Goal: Transaction & Acquisition: Obtain resource

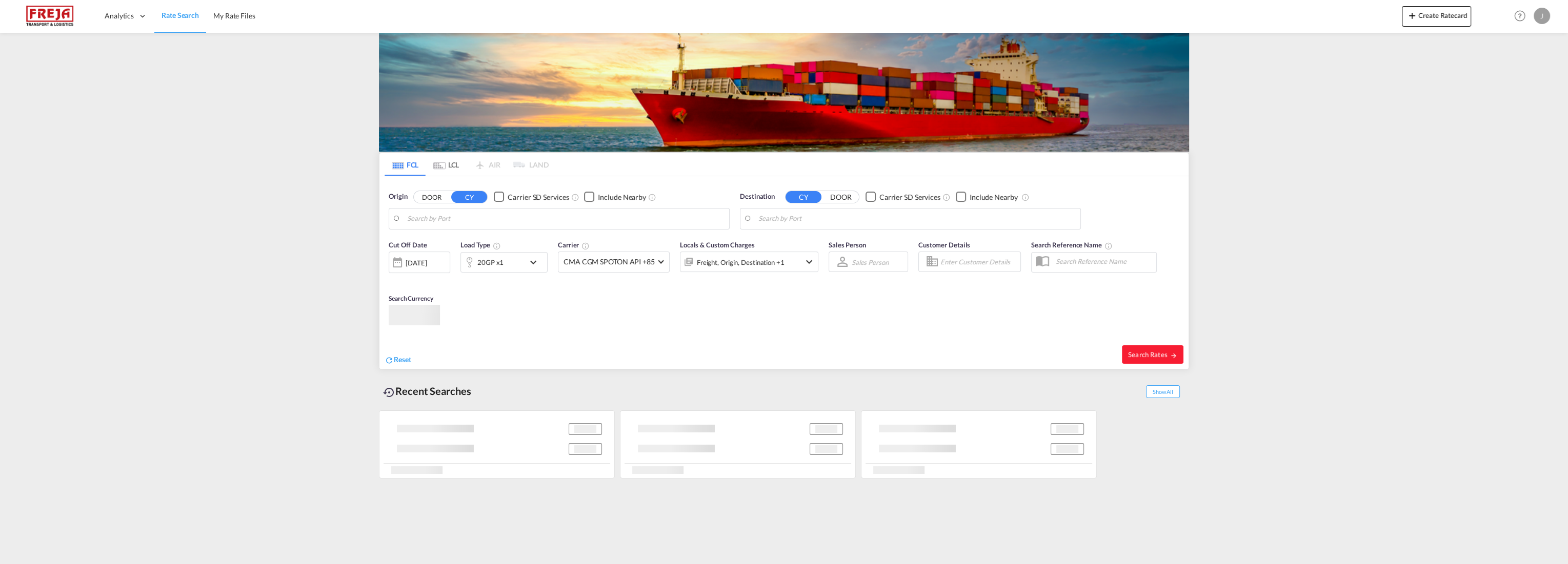
type input "[PERSON_NAME], NOMSS"
type input "[GEOGRAPHIC_DATA], [GEOGRAPHIC_DATA]"
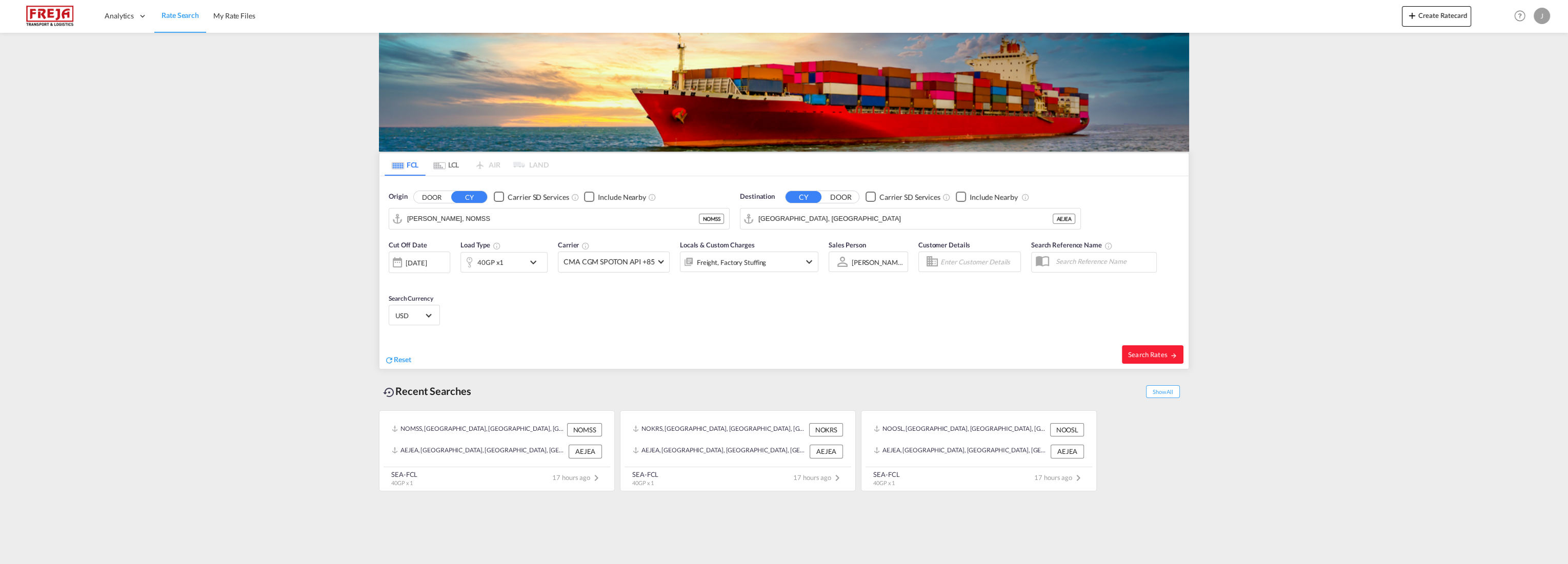
click at [452, 164] on md-tab-item "LCL" at bounding box center [446, 164] width 41 height 23
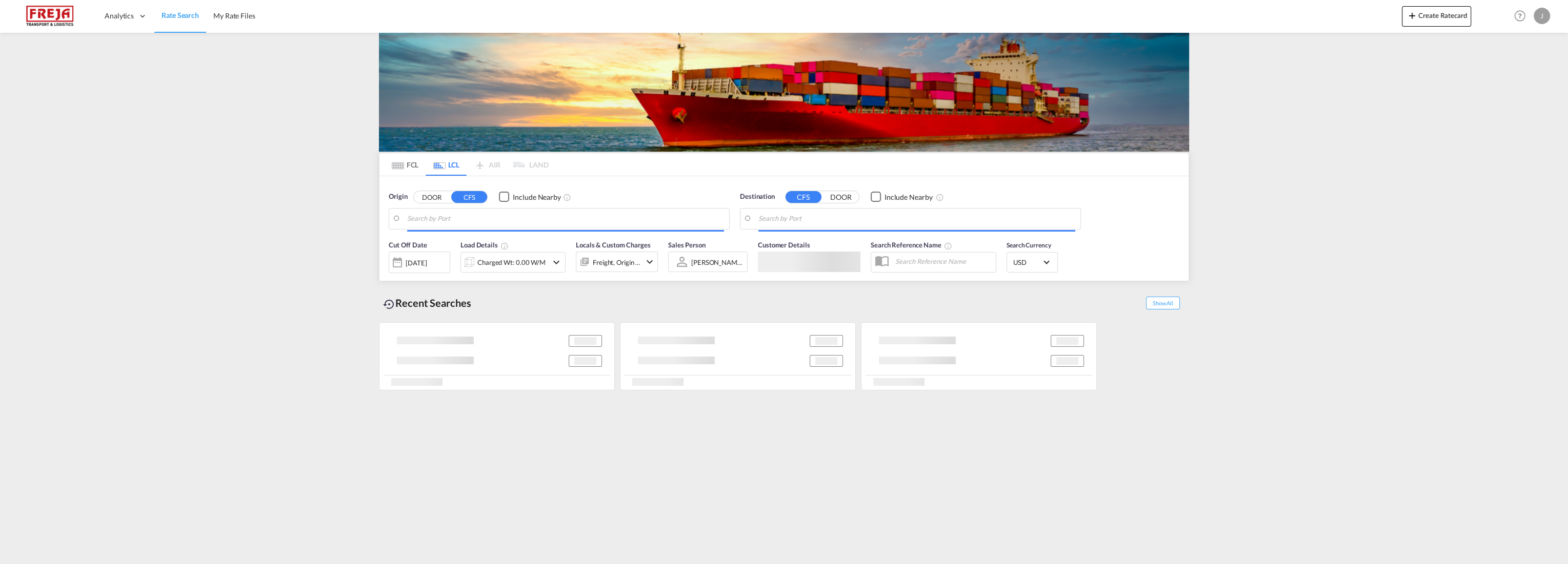
type input "[GEOGRAPHIC_DATA], NOOSL"
type input "Linate Apt/[GEOGRAPHIC_DATA], [GEOGRAPHIC_DATA]"
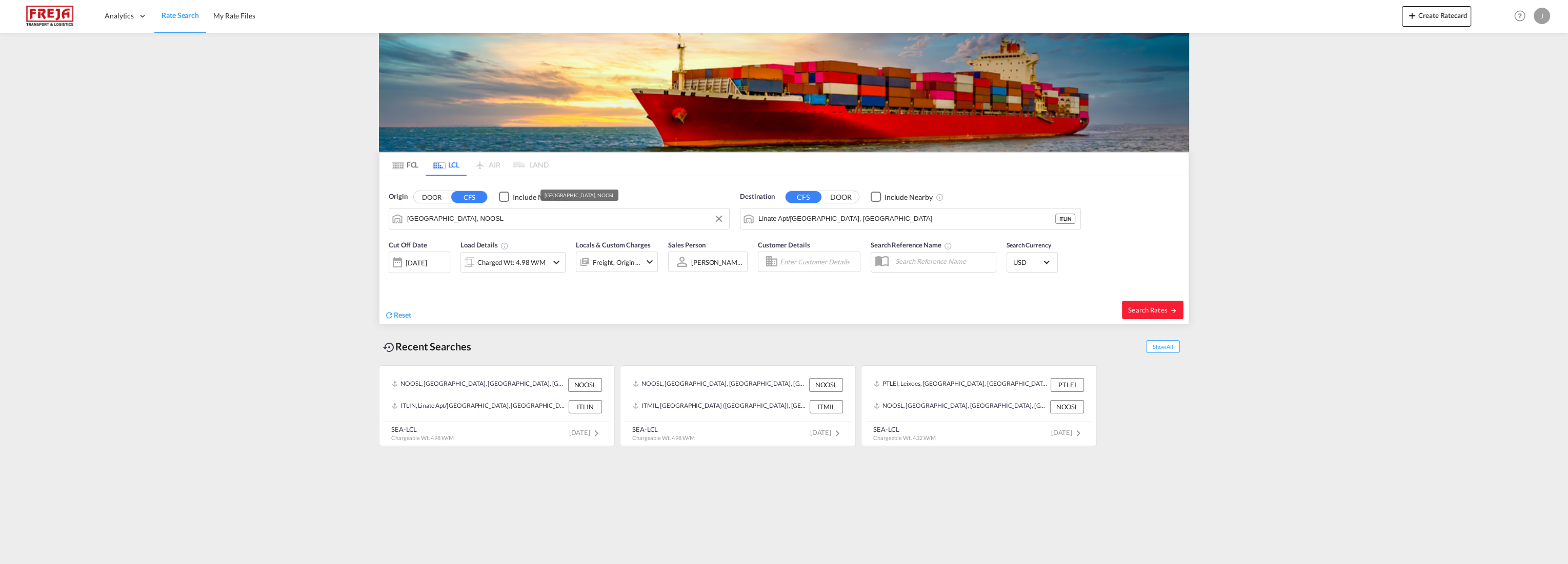
click at [455, 220] on input "[GEOGRAPHIC_DATA], NOOSL" at bounding box center [565, 218] width 317 height 15
click at [400, 314] on span "Reset" at bounding box center [402, 315] width 18 height 9
click at [466, 222] on body "Analytics Reports Dashboard Rate Search My Rate Files Analytics" at bounding box center [784, 282] width 1568 height 564
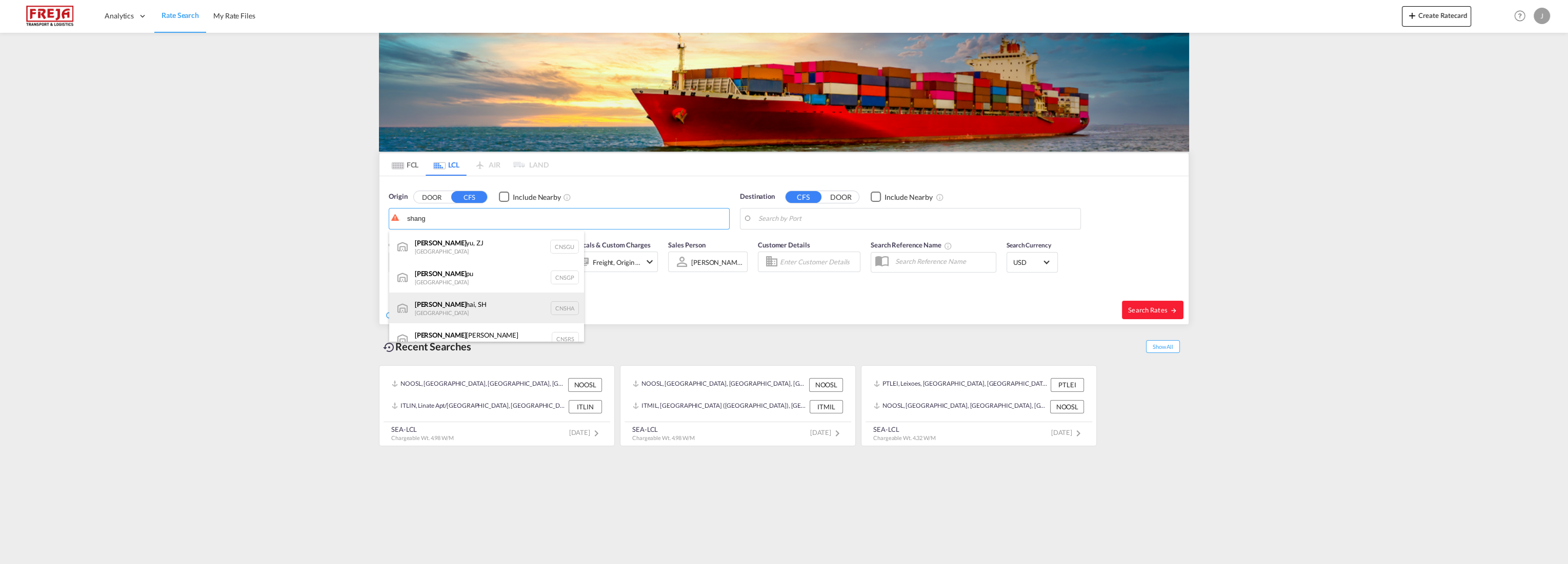
click at [431, 302] on div "[PERSON_NAME], SH China CNSHA" at bounding box center [486, 308] width 195 height 31
type input "[GEOGRAPHIC_DATA], SH, CNSHA"
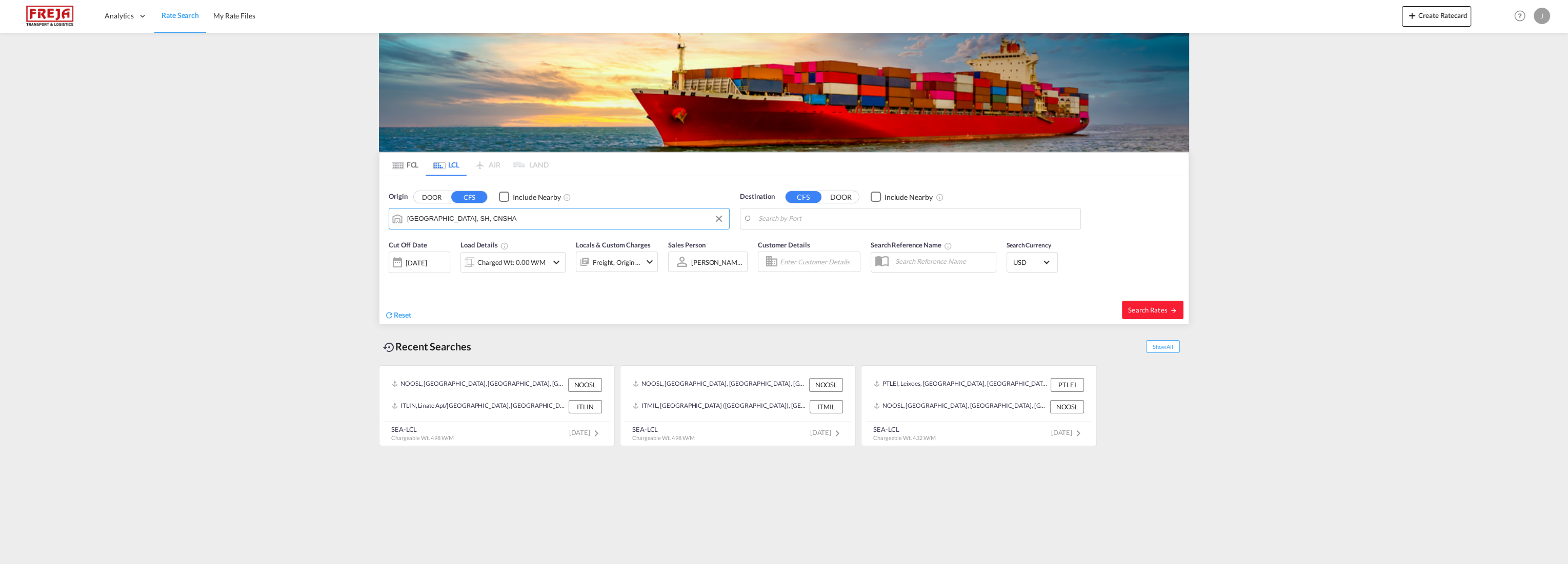
click at [775, 220] on body "Analytics Reports Dashboard Rate Search My Rate Files Analytics" at bounding box center [784, 282] width 1568 height 564
click at [776, 273] on div "[GEOGRAPHIC_DATA] [GEOGRAPHIC_DATA] NOOSL" at bounding box center [838, 284] width 195 height 31
type input "[GEOGRAPHIC_DATA], NOOSL"
click at [427, 260] on div "[DATE]" at bounding box center [416, 263] width 21 height 9
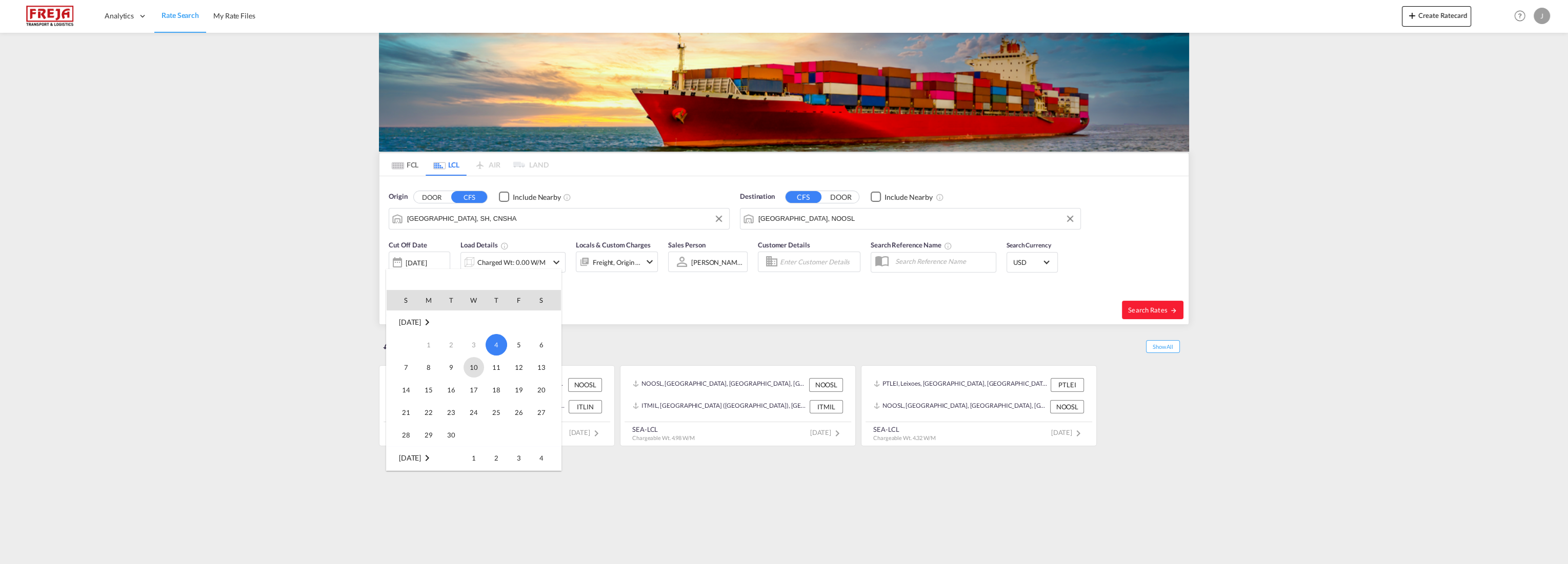
click at [476, 363] on span "10" at bounding box center [474, 367] width 21 height 21
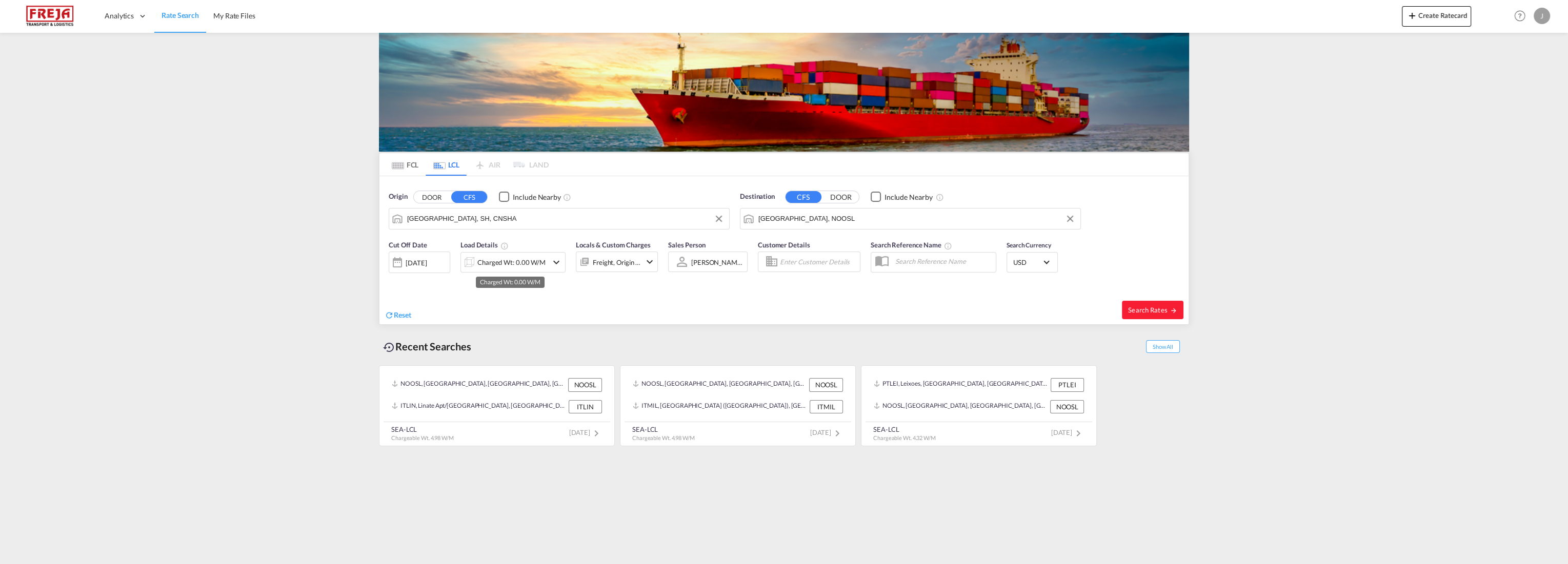
click at [516, 259] on div "Charged Wt: 0.00 W/M" at bounding box center [511, 263] width 68 height 15
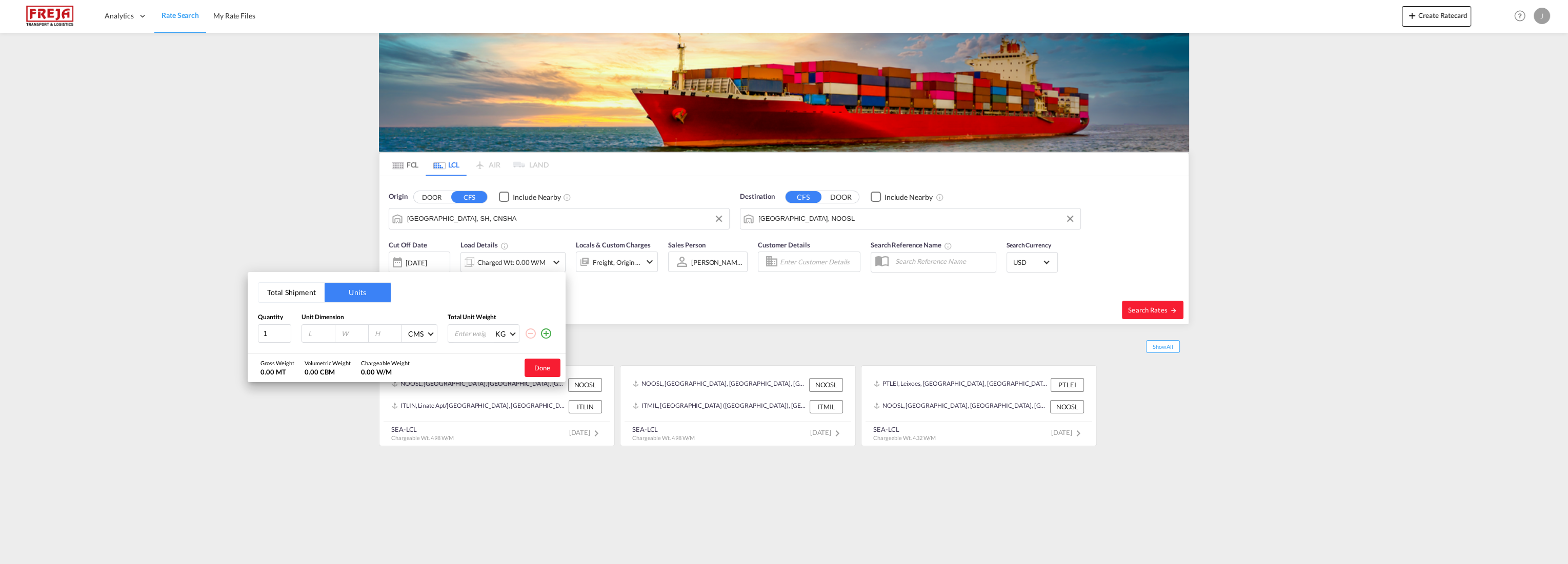
click at [285, 289] on button "Total Shipment" at bounding box center [292, 293] width 66 height 19
click at [327, 332] on input "0" at bounding box center [327, 335] width 41 height 18
type input "03"
click at [418, 334] on input "0" at bounding box center [409, 335] width 41 height 18
type input "0"
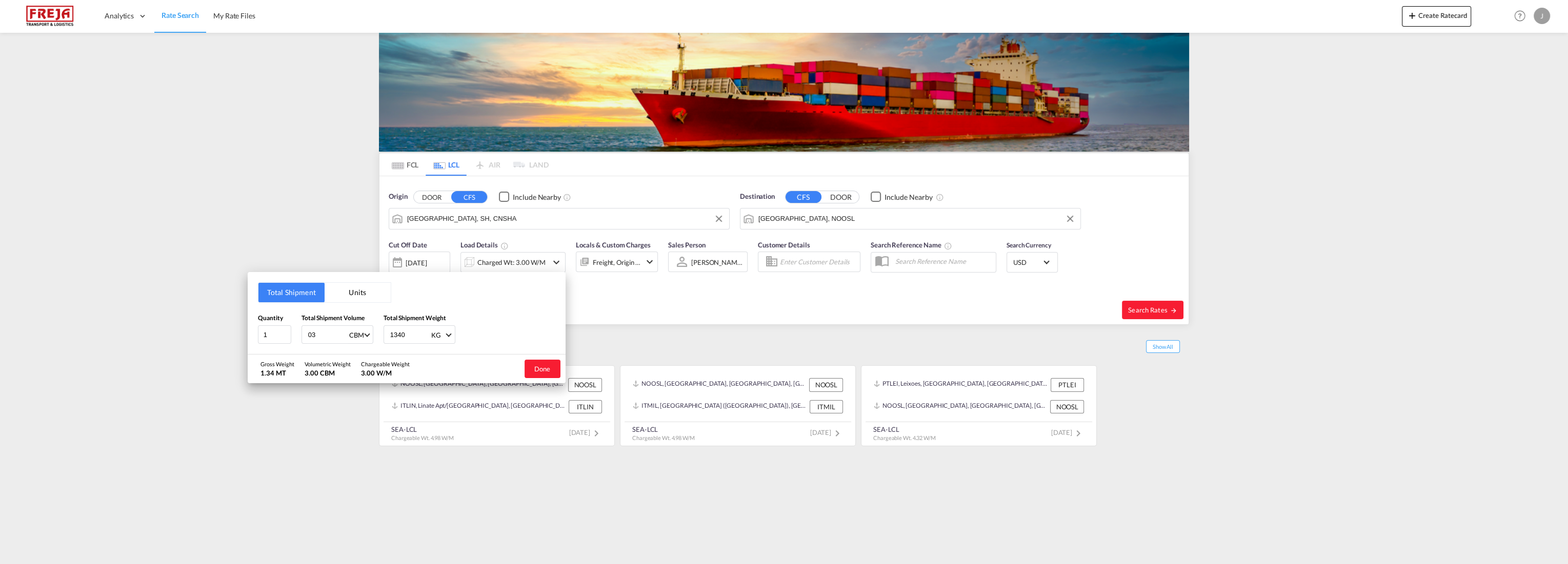
type input "1340"
click at [320, 330] on input "03" at bounding box center [327, 335] width 41 height 18
type input "0"
type input "3"
click at [532, 367] on button "Done" at bounding box center [542, 369] width 36 height 18
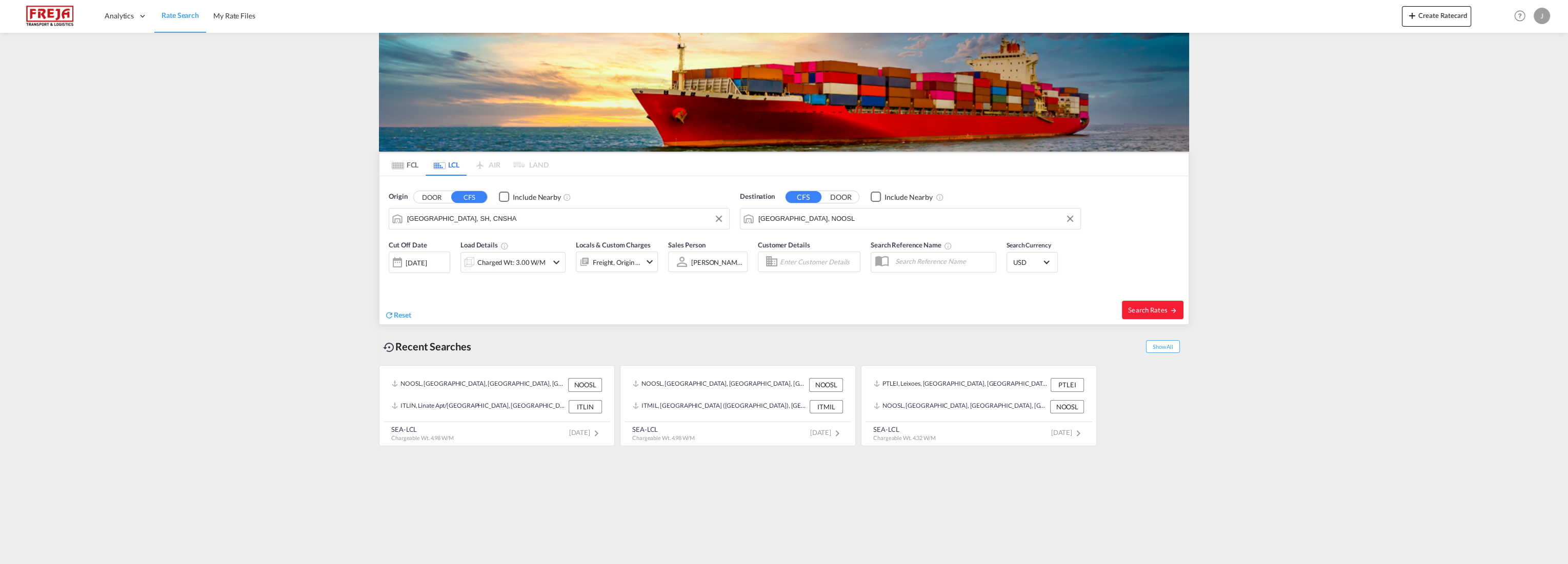
click at [651, 259] on md-icon "icon-chevron-down" at bounding box center [649, 262] width 12 height 12
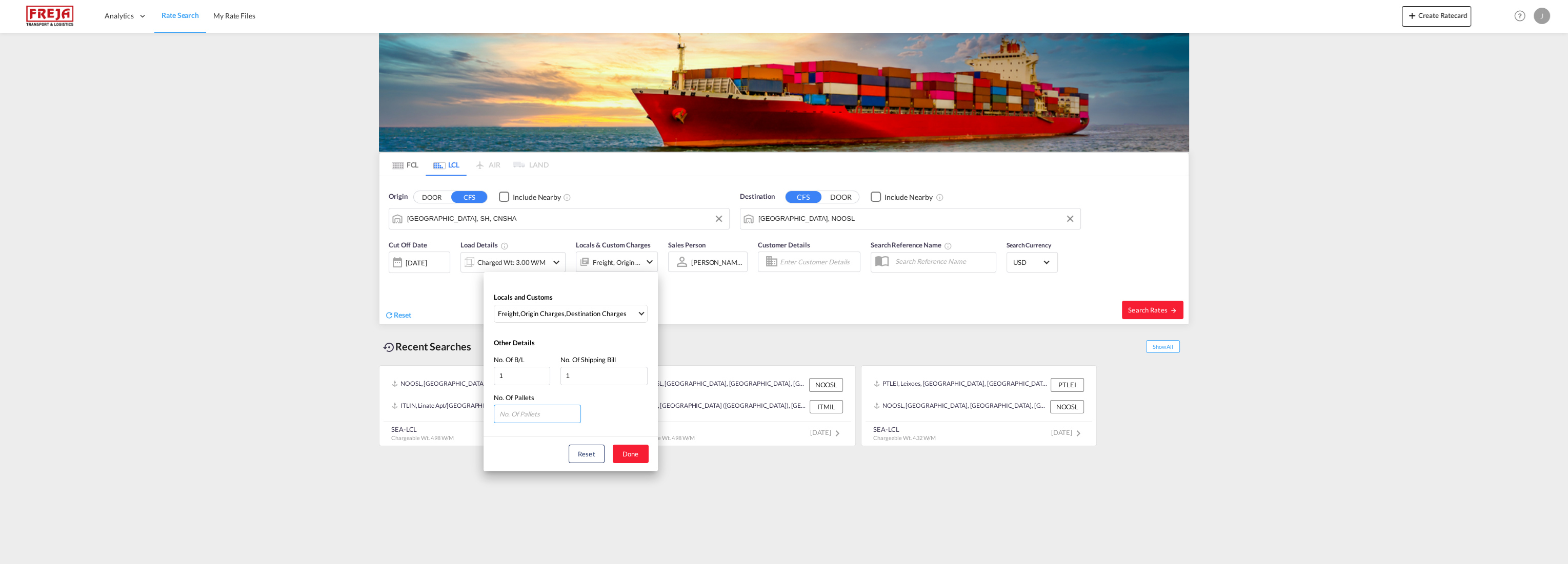
click at [540, 414] on input "number" at bounding box center [537, 414] width 87 height 18
type input "3"
click at [633, 450] on button "Done" at bounding box center [631, 454] width 36 height 18
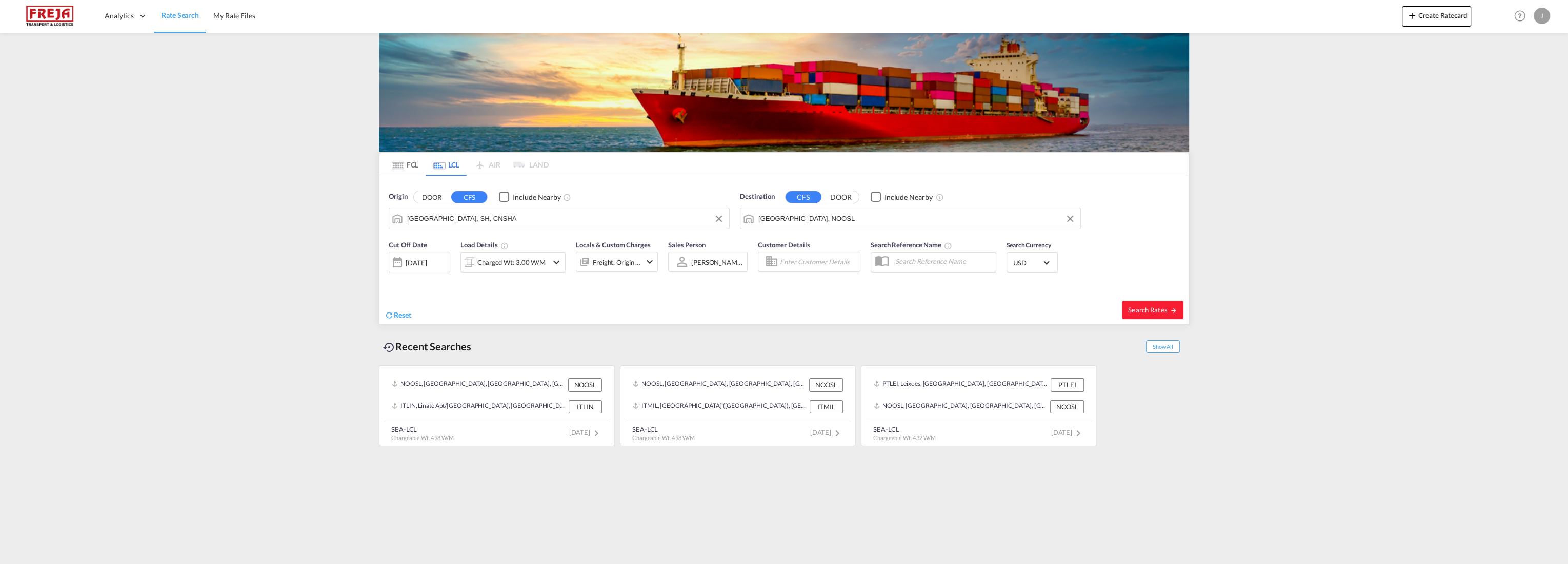
click at [1046, 259] on span "Select Currency: $ USDUnited States Dollar" at bounding box center [1046, 261] width 5 height 5
type md-option "USD"
type md-option "BTN"
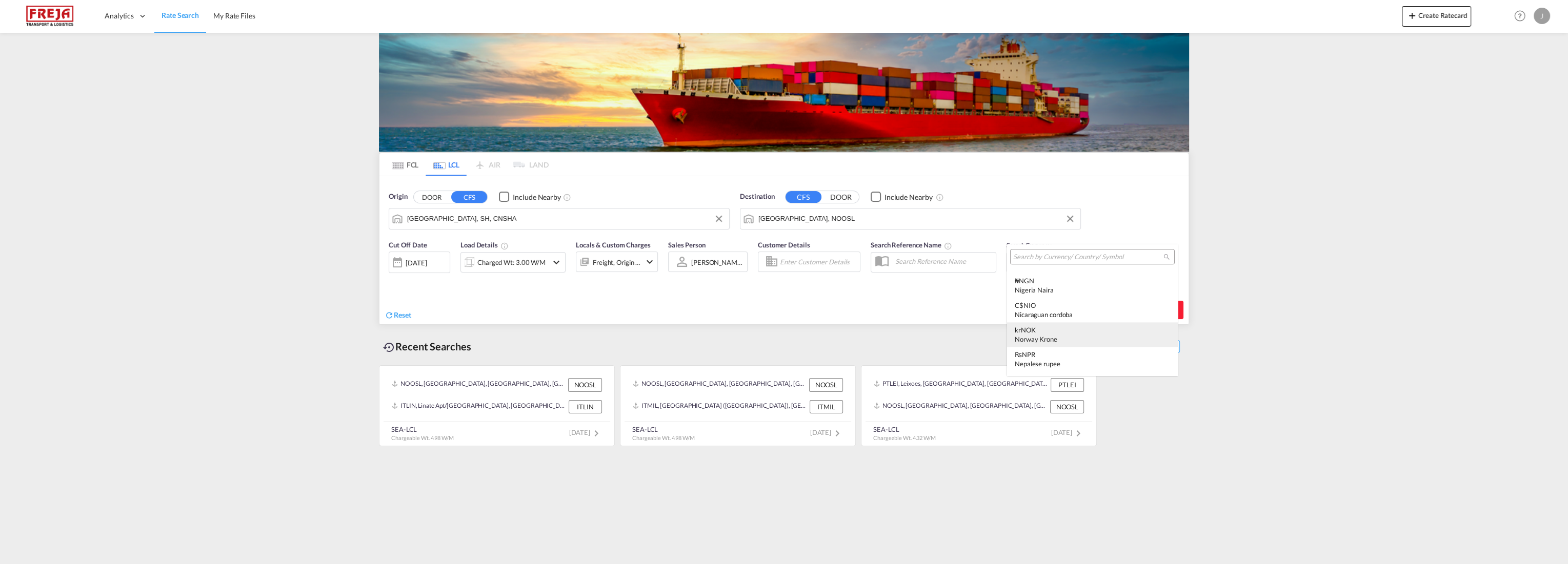
click at [1032, 326] on div "kr NOK Norway Krone" at bounding box center [1092, 335] width 155 height 18
click at [1143, 306] on span "Search Rates" at bounding box center [1152, 310] width 49 height 8
type input "CNSHA to NOOSL / [DATE]"
